Goal: Task Accomplishment & Management: Manage account settings

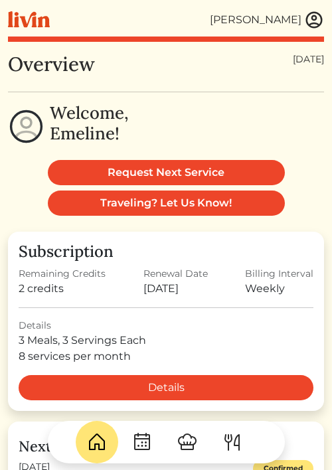
scroll to position [54, 0]
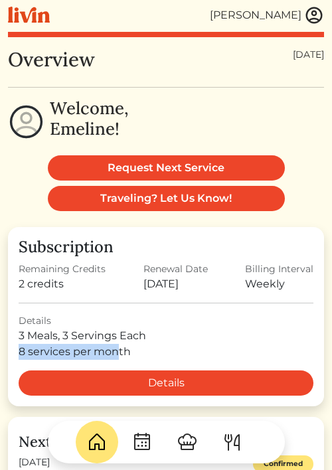
drag, startPoint x: 21, startPoint y: 353, endPoint x: 117, endPoint y: 356, distance: 96.3
click at [117, 356] on div "8 services per month" at bounding box center [166, 352] width 295 height 16
click at [74, 342] on div "3 Meals, 3 Servings Each" at bounding box center [166, 336] width 295 height 16
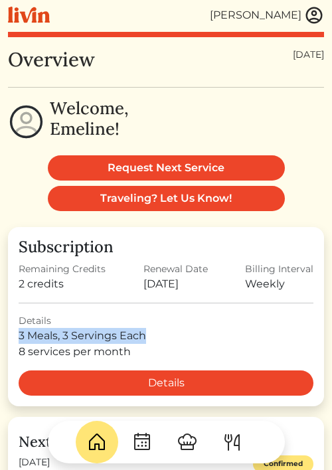
drag, startPoint x: 145, startPoint y: 334, endPoint x: 9, endPoint y: 334, distance: 136.1
click at [9, 334] on div "Subscription Remaining Credits 2 credits Renewal Date Sep 16, 2025 Billing Inte…" at bounding box center [166, 316] width 316 height 179
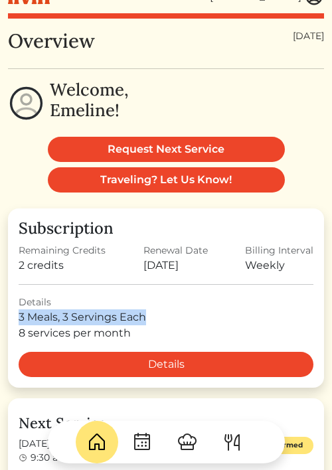
scroll to position [85, 0]
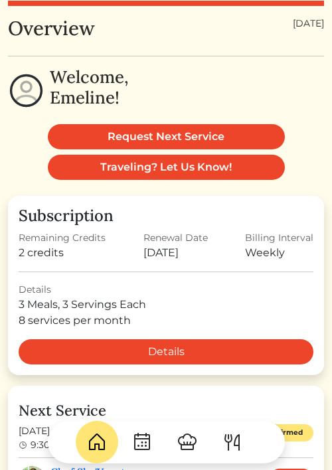
click at [159, 235] on div "Renewal Date" at bounding box center [175, 238] width 64 height 14
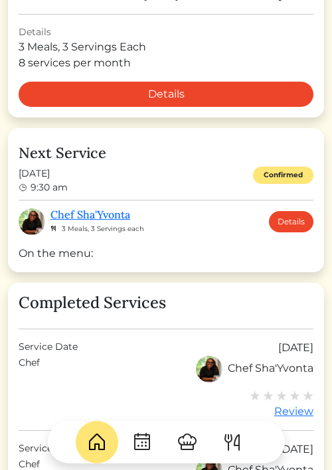
scroll to position [390, 0]
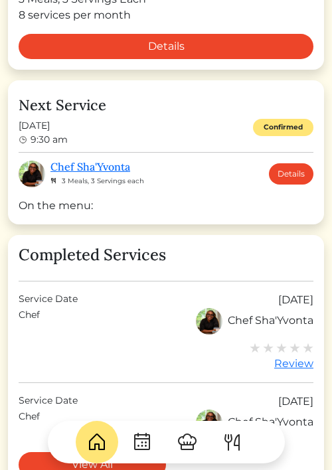
drag, startPoint x: 23, startPoint y: 205, endPoint x: 111, endPoint y: 206, distance: 87.6
click at [111, 206] on div "On the menu:" at bounding box center [166, 206] width 295 height 16
click at [111, 210] on div "On the menu:" at bounding box center [166, 206] width 295 height 16
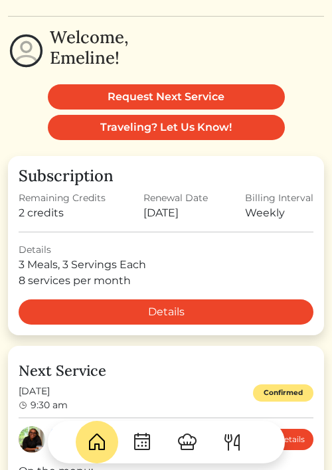
scroll to position [0, 0]
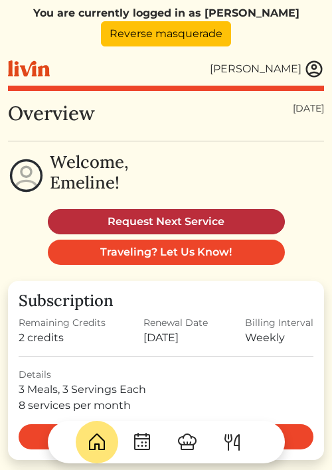
click at [145, 214] on link "Request Next Service" at bounding box center [166, 221] width 237 height 25
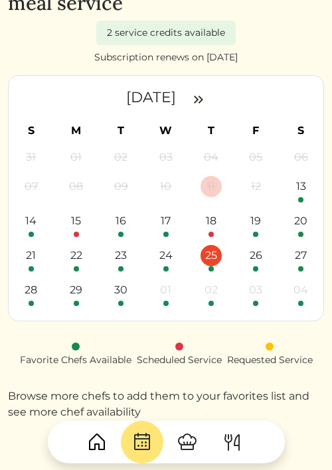
scroll to position [141, 0]
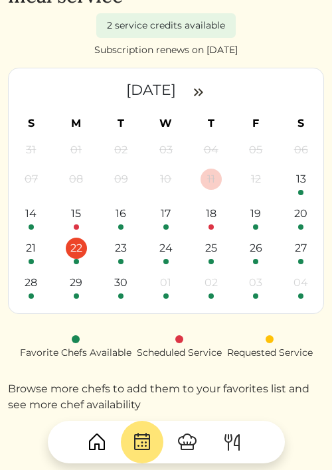
click at [73, 250] on div "22" at bounding box center [76, 248] width 21 height 21
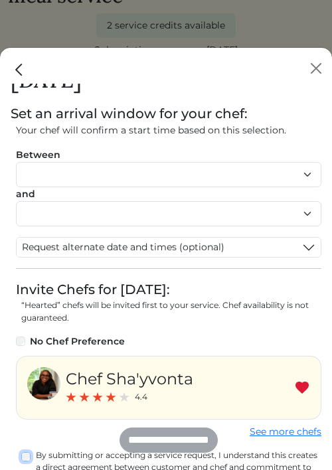
scroll to position [0, 0]
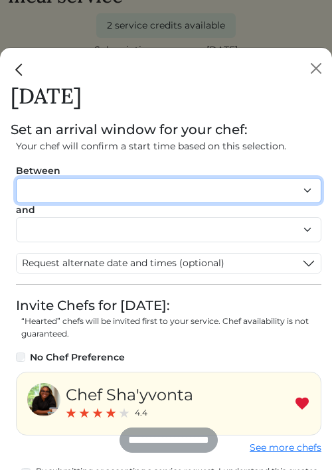
click at [130, 198] on select "******* ******* ******* ******* ******* ******* ******** ******** ******** ****…" at bounding box center [168, 190] width 305 height 25
select select "********"
click at [16, 178] on select "******* ******* ******* ******* ******* ******* ******** ******** ******** ****…" at bounding box center [168, 190] width 305 height 25
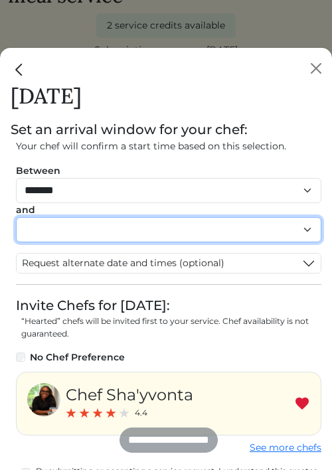
click at [124, 234] on select "******* ******* ******* ******* ******* ******* ******** ******** ******** ****…" at bounding box center [168, 229] width 305 height 25
select select "********"
click at [16, 217] on select "******* ******* ******* ******* ******* ******* ******** ******** ******** ****…" at bounding box center [168, 229] width 305 height 25
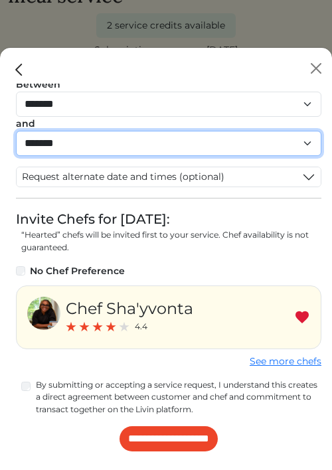
scroll to position [89, 0]
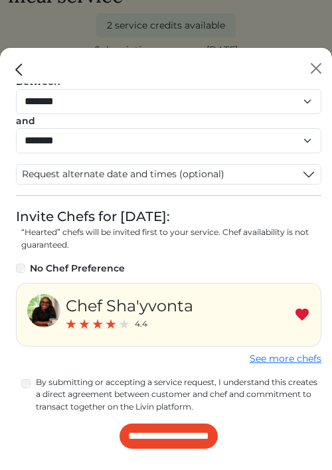
click at [21, 68] on img "Close" at bounding box center [19, 69] width 17 height 17
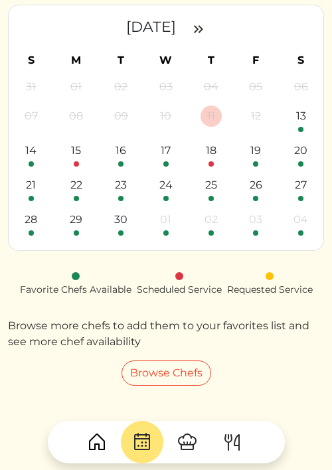
scroll to position [207, 0]
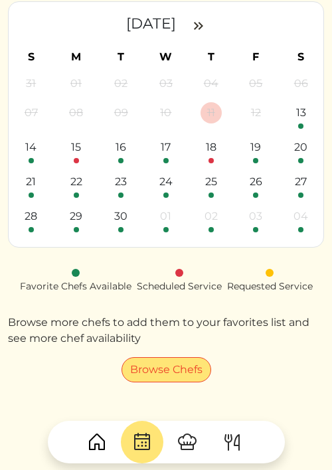
click at [166, 372] on link "Browse Chefs" at bounding box center [166, 369] width 90 height 25
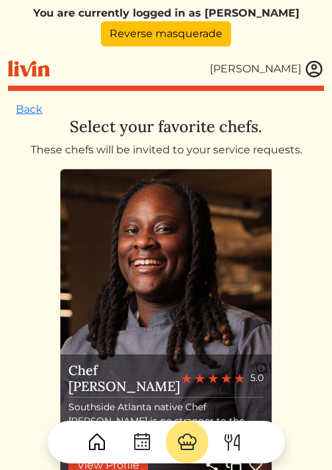
click at [308, 71] on img at bounding box center [314, 69] width 20 height 20
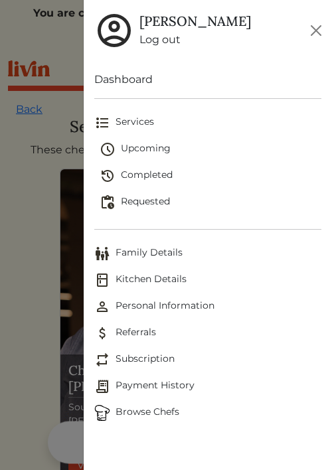
click at [170, 37] on link "Log out" at bounding box center [195, 40] width 112 height 16
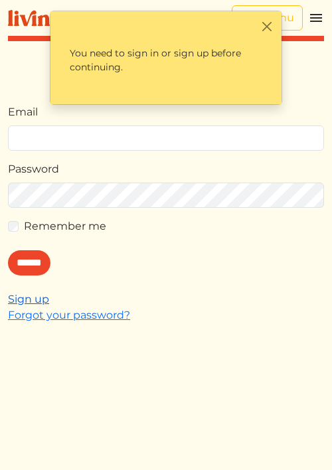
click at [41, 301] on link "Sign up" at bounding box center [28, 299] width 41 height 13
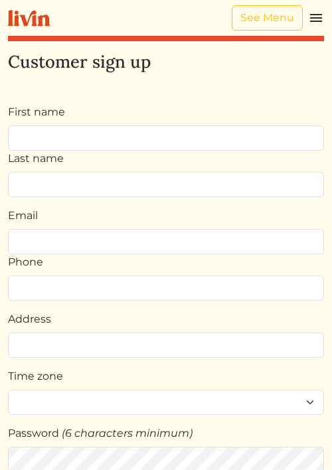
click at [274, 52] on h2 "Customer sign up" at bounding box center [166, 62] width 316 height 21
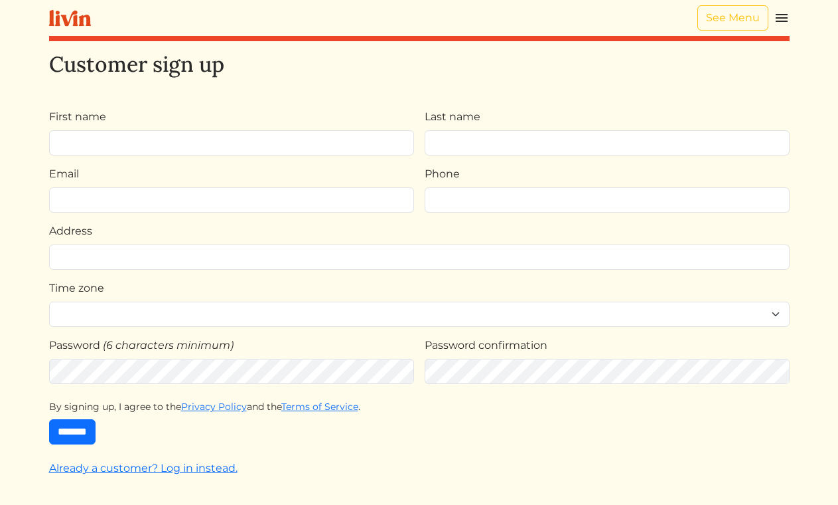
click at [331, 17] on img at bounding box center [782, 18] width 16 height 16
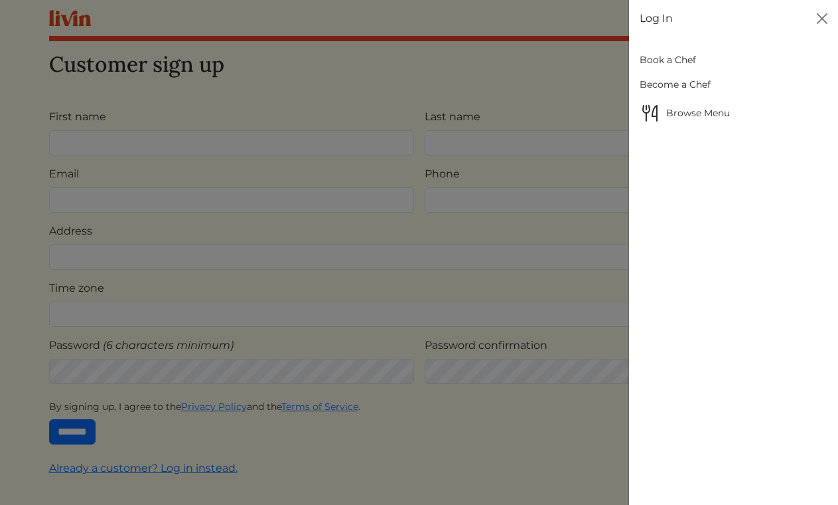
click at [331, 60] on link "Book a Chef" at bounding box center [734, 60] width 188 height 25
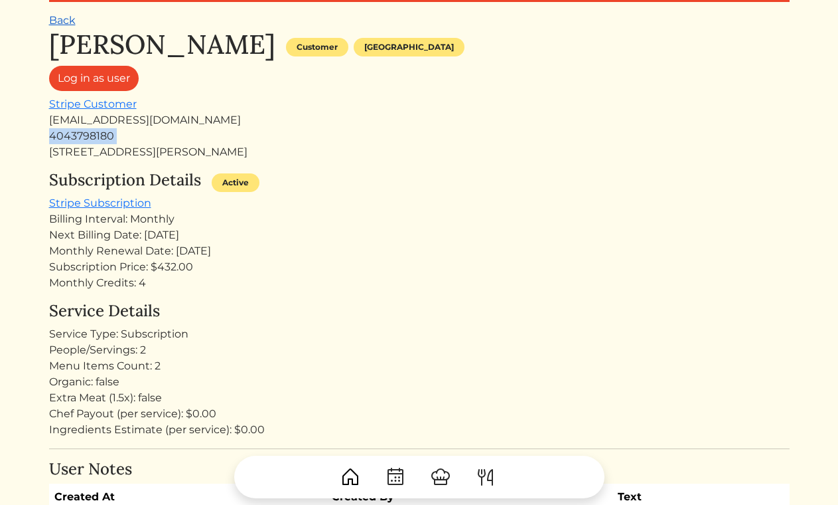
click at [70, 18] on link "Back" at bounding box center [62, 20] width 27 height 13
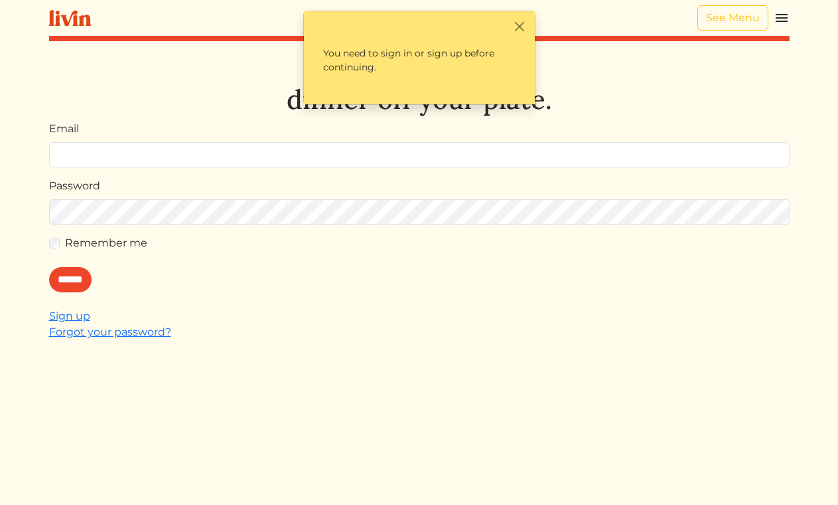
click at [570, 144] on input "Email" at bounding box center [419, 154] width 741 height 25
click at [571, 155] on input "Email" at bounding box center [419, 154] width 741 height 25
type input "**********"
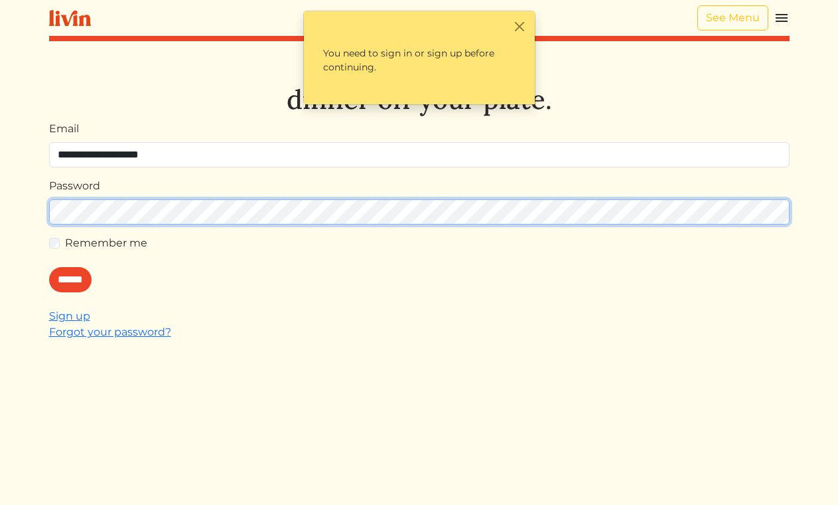
click at [49, 267] on input "******" at bounding box center [70, 279] width 42 height 25
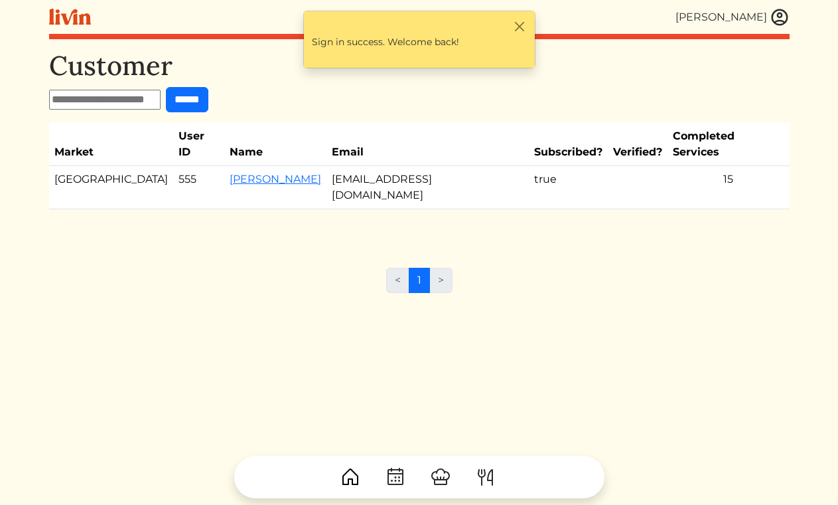
click at [779, 14] on img at bounding box center [780, 17] width 20 height 20
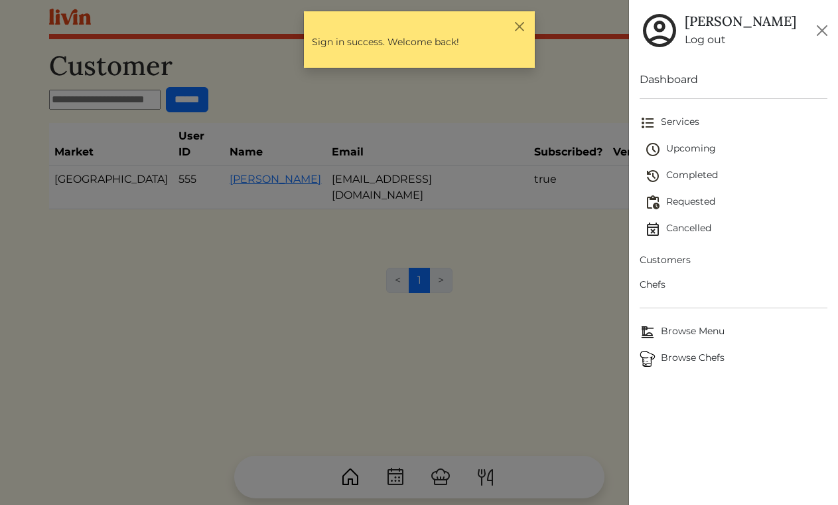
click at [682, 147] on span "Upcoming" at bounding box center [736, 149] width 183 height 16
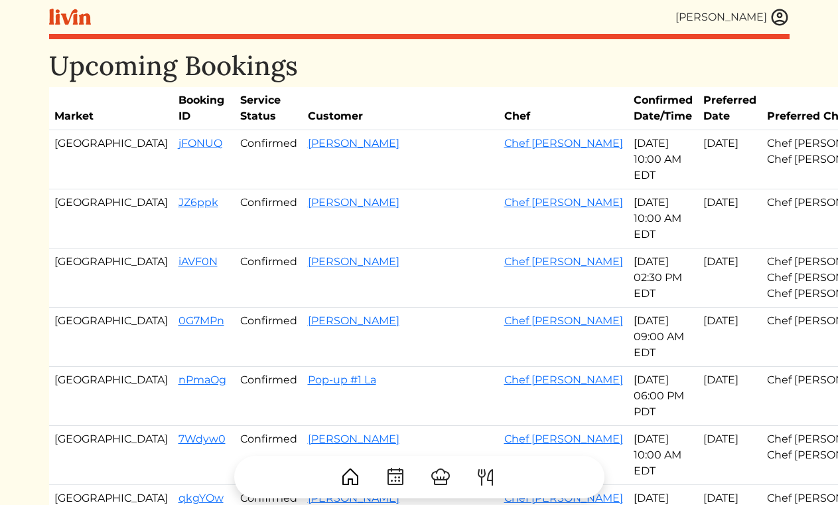
click at [779, 20] on img at bounding box center [780, 17] width 20 height 20
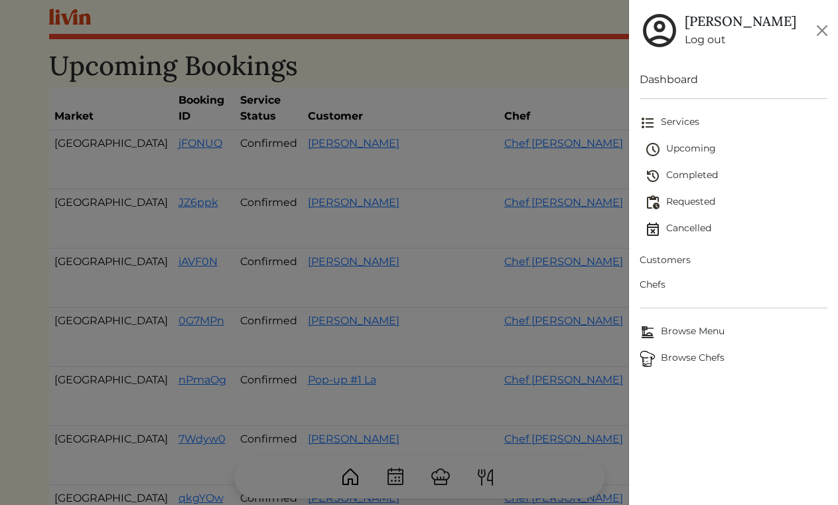
click at [678, 173] on span "Completed" at bounding box center [736, 176] width 183 height 16
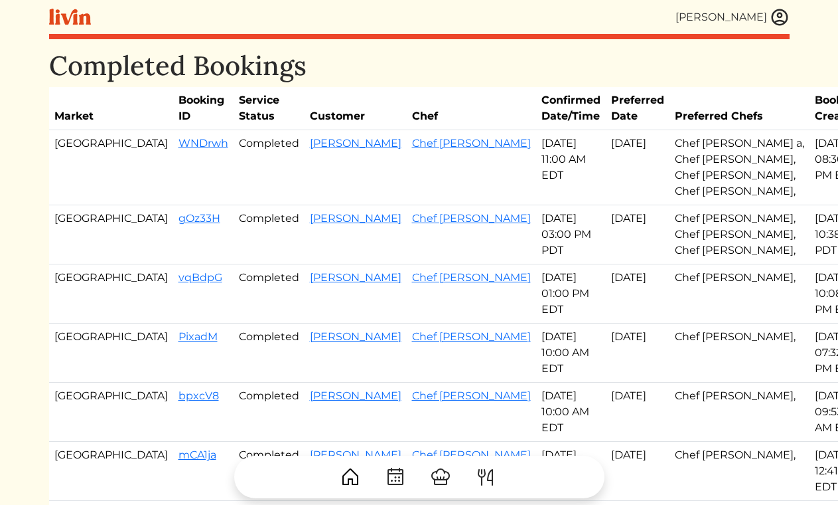
click at [775, 17] on img at bounding box center [780, 17] width 20 height 20
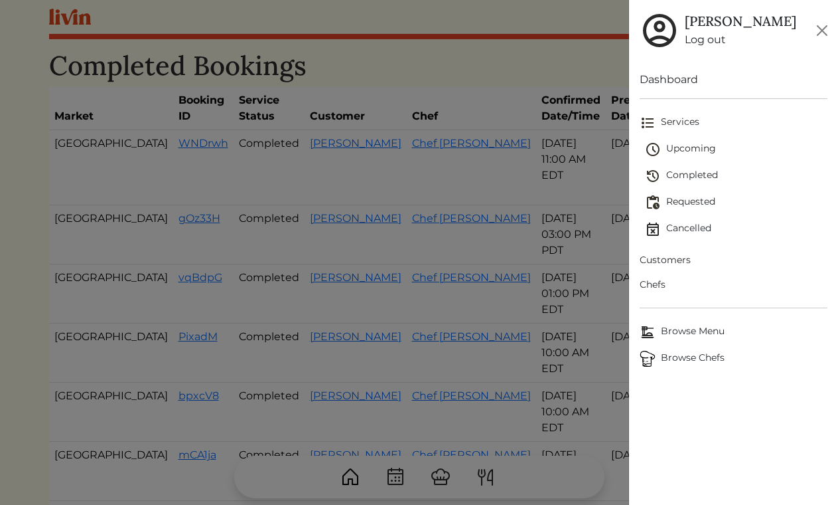
click at [681, 150] on span "Upcoming" at bounding box center [736, 149] width 183 height 16
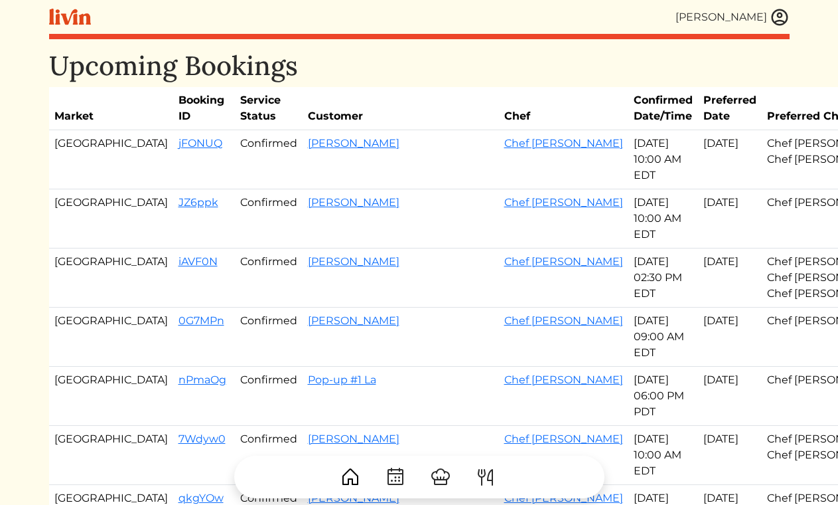
drag, startPoint x: 104, startPoint y: 143, endPoint x: 568, endPoint y: 313, distance: 494.4
copy tbody "jFONUQ Confirmed [PERSON_NAME] Chef [PERSON_NAME] [DATE] 10:00 AM EDT Sep 12, 2…"
click at [303, 140] on td "[PERSON_NAME]" at bounding box center [401, 159] width 197 height 59
click at [179, 144] on link "jFONUQ" at bounding box center [201, 143] width 44 height 13
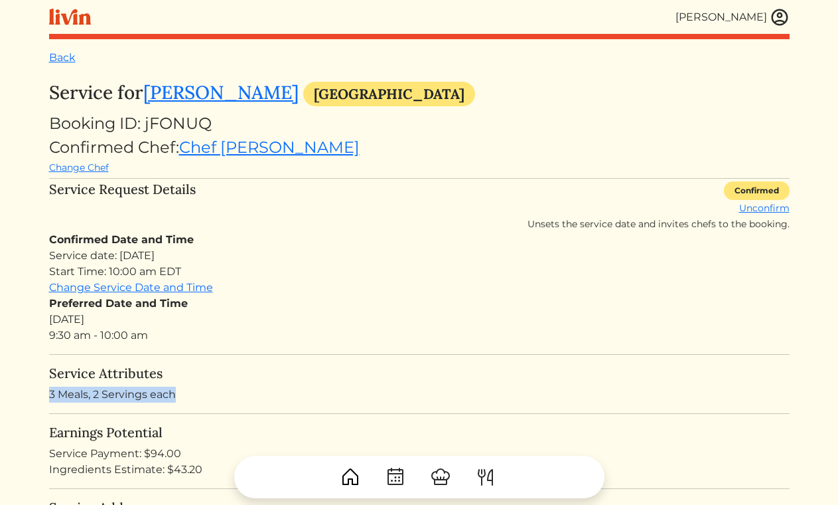
drag, startPoint x: 179, startPoint y: 397, endPoint x: 46, endPoint y: 396, distance: 132.8
